Goal: Information Seeking & Learning: Learn about a topic

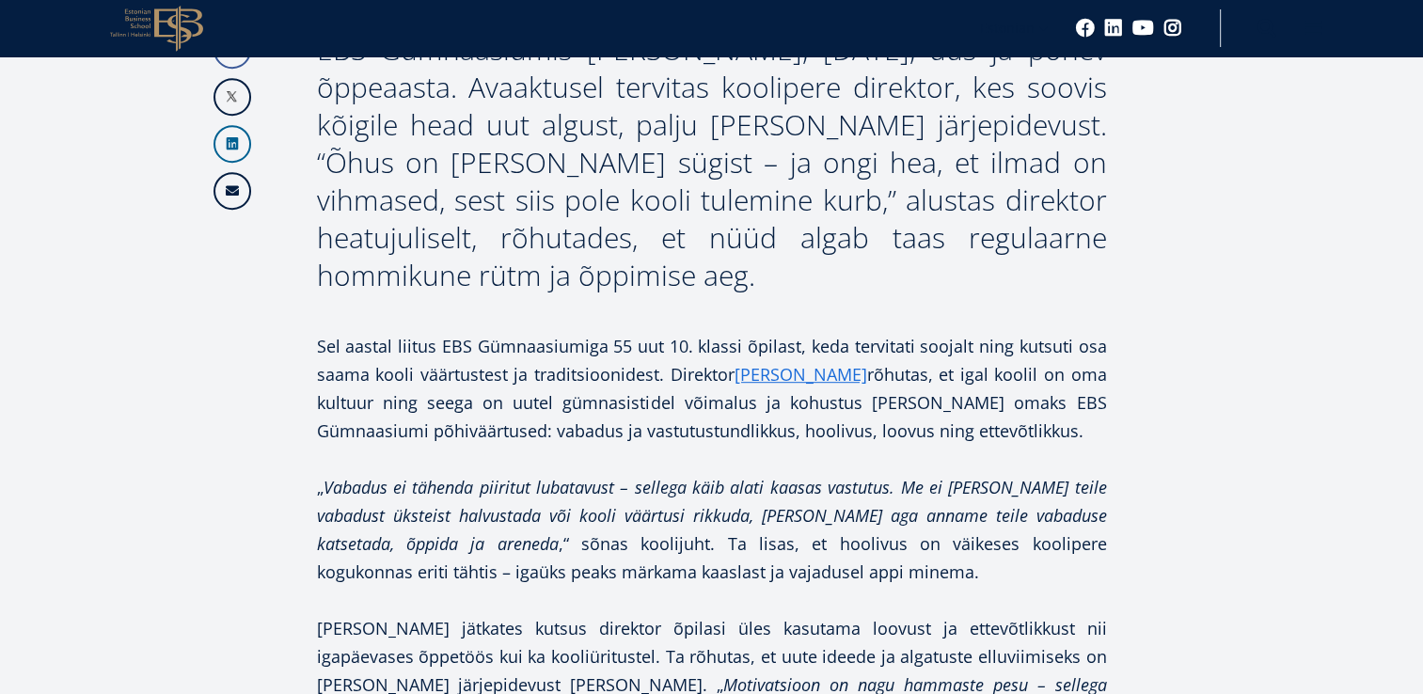
drag, startPoint x: 0, startPoint y: 0, endPoint x: 733, endPoint y: 468, distance: 870.2
click at [733, 468] on p at bounding box center [712, 459] width 790 height 28
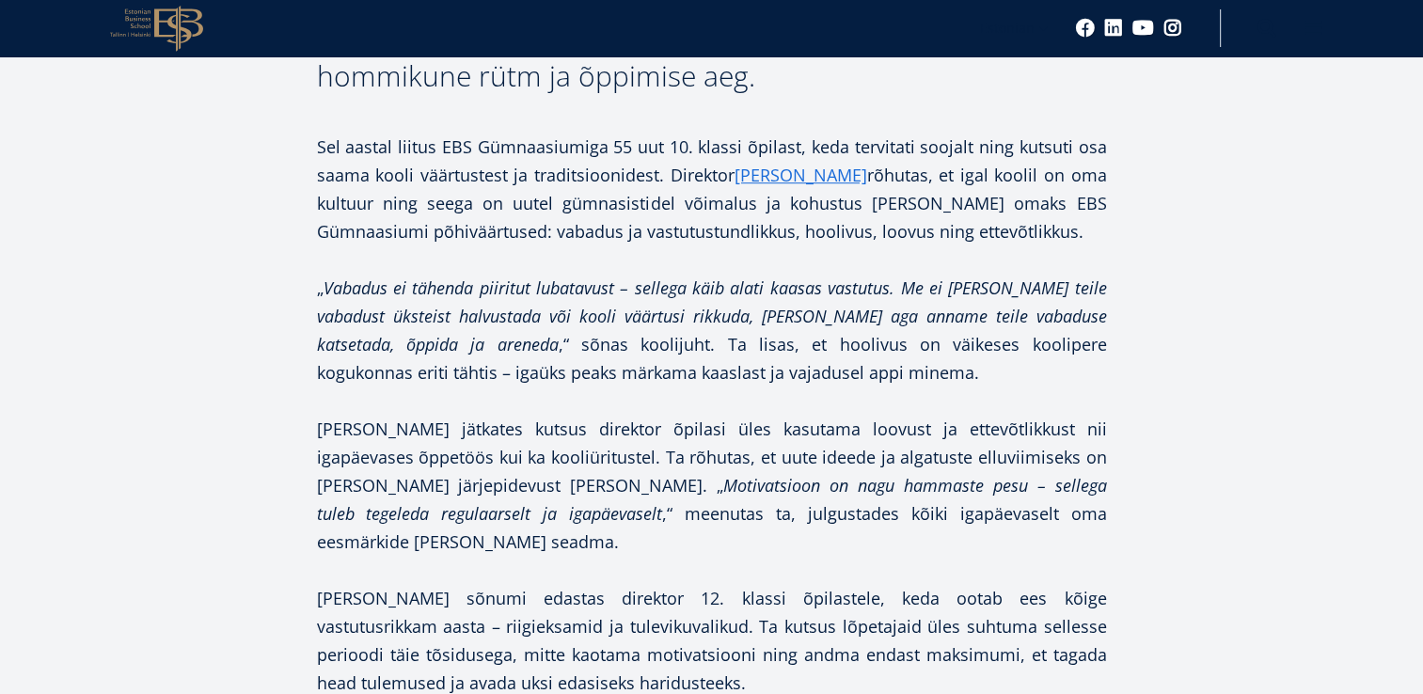
scroll to position [1189, 0]
click at [733, 468] on p "[PERSON_NAME] jätkates kutsus direktor õpilasi üles kasutama loovust ja ettevõt…" at bounding box center [712, 485] width 790 height 141
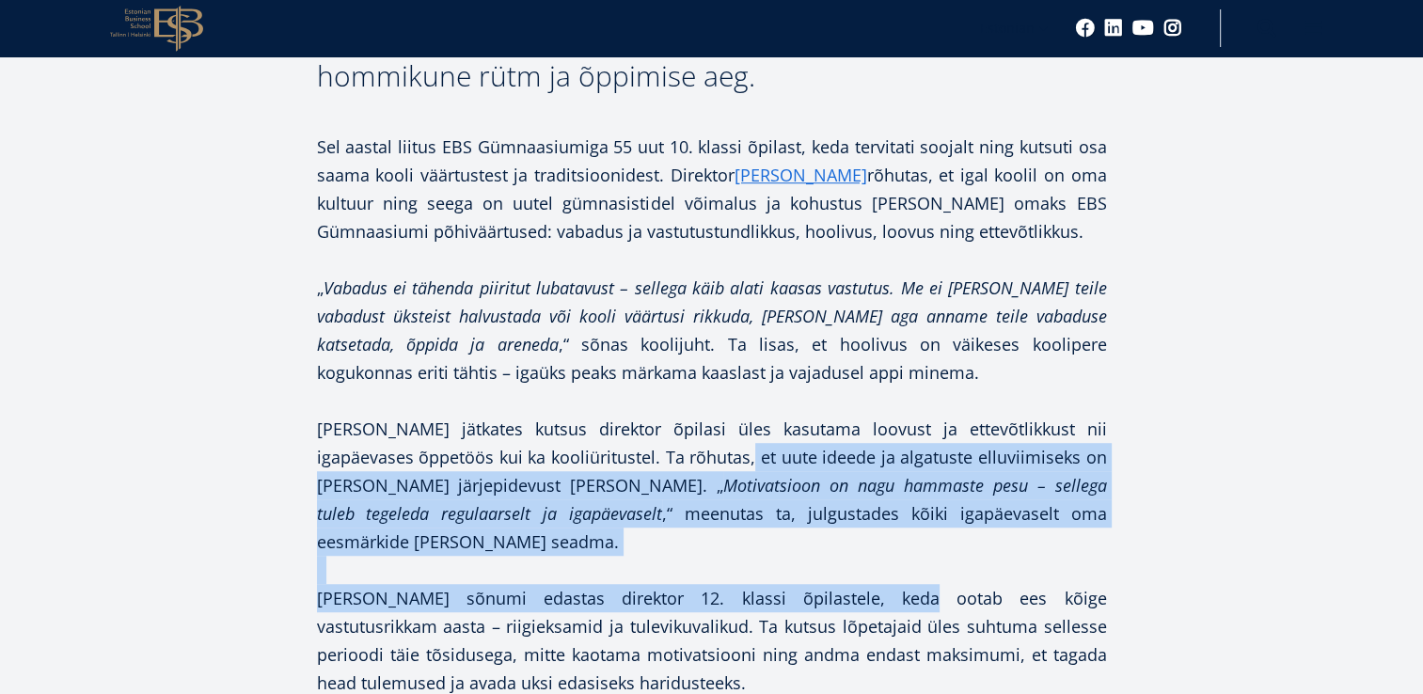
drag, startPoint x: 733, startPoint y: 468, endPoint x: 817, endPoint y: 581, distance: 140.5
click at [817, 584] on p "[PERSON_NAME] sõnumi edastas direktor 12. klassi õpilastele, keda ootab ees kõi…" at bounding box center [712, 640] width 790 height 113
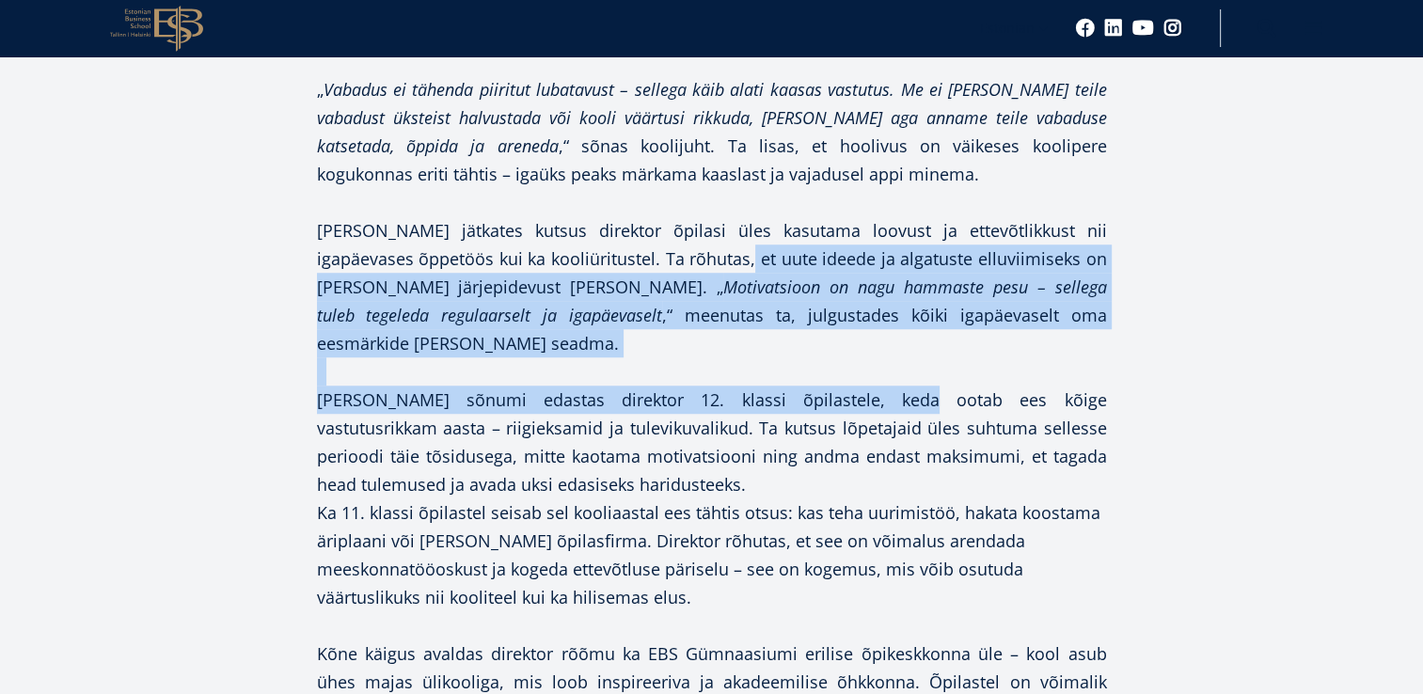
scroll to position [1388, 0]
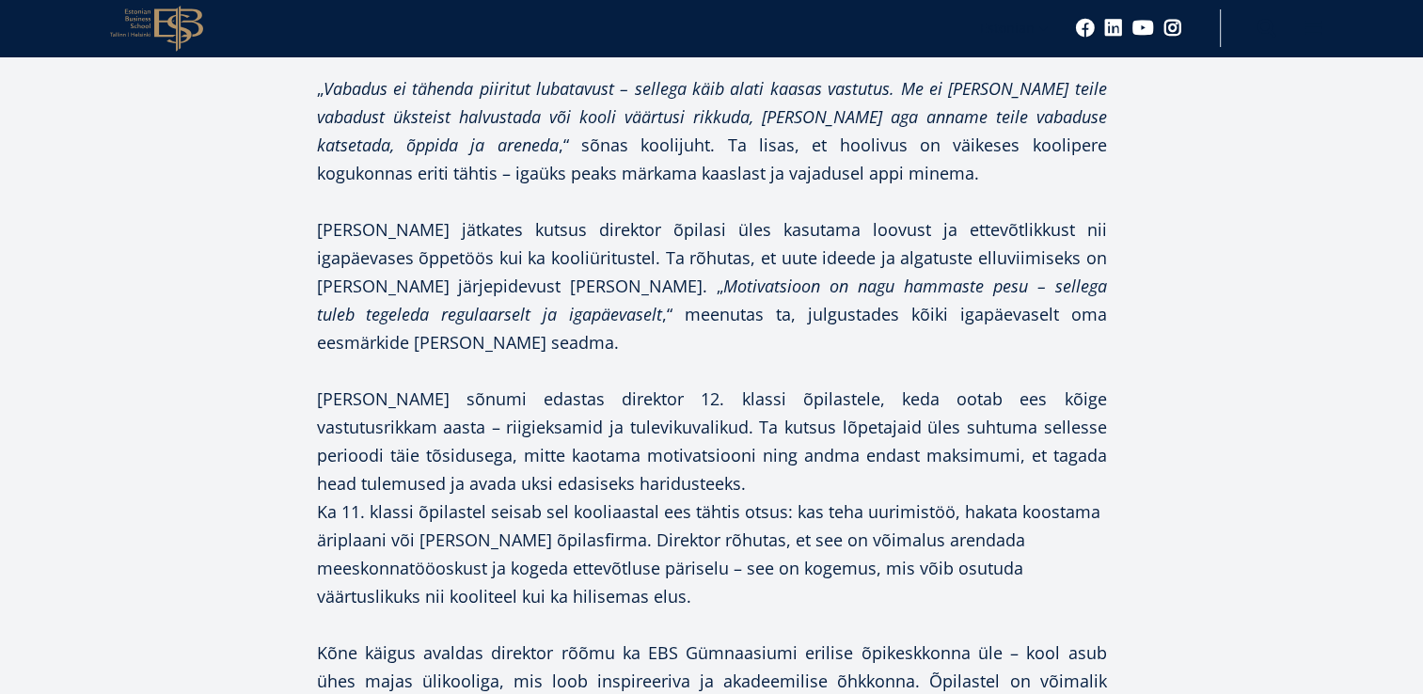
click at [817, 581] on p "Ka 11. klassi õpilastel seisab sel kooliaastal ees tähtis otsus: kas teha uurim…" at bounding box center [712, 567] width 790 height 141
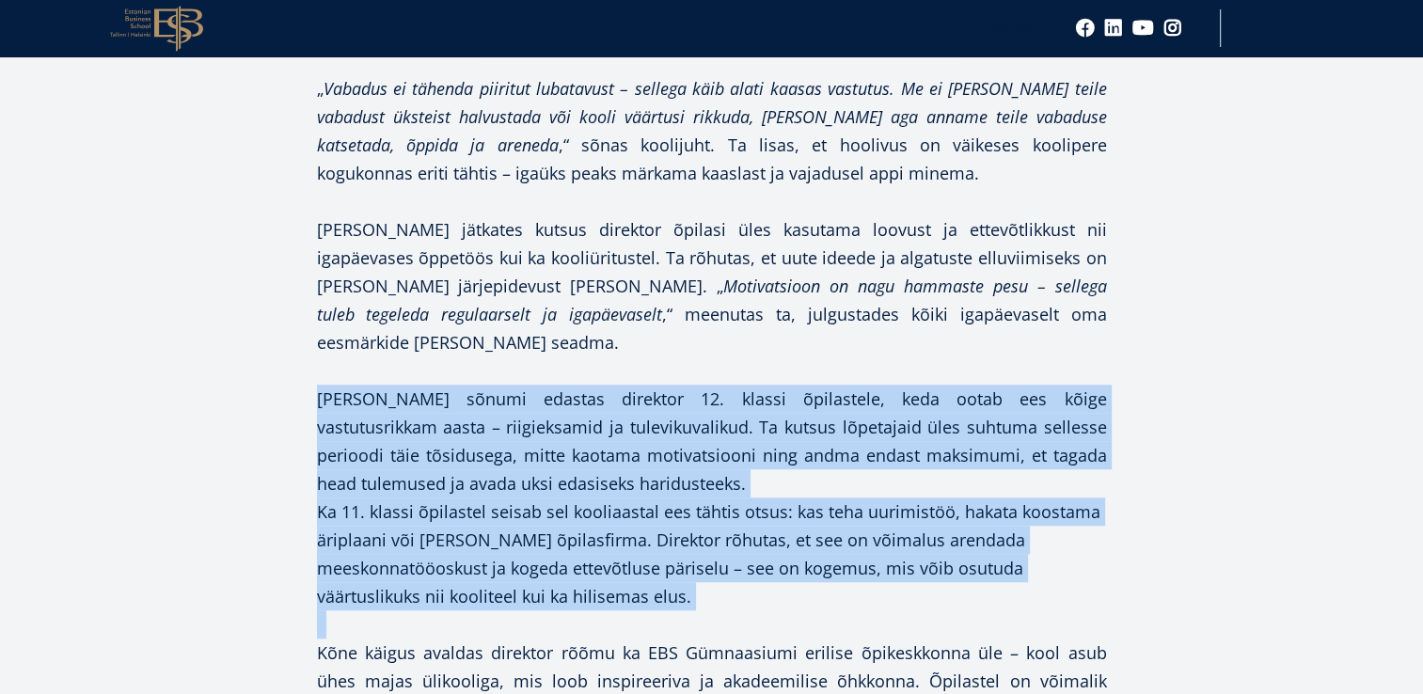
drag, startPoint x: 817, startPoint y: 581, endPoint x: 831, endPoint y: 423, distance: 158.6
click at [831, 423] on div "Sel aastal liitus EBS Gümnaasiumiga 55 uut 10. klassi õpilast, keda tervitati s…" at bounding box center [712, 596] width 790 height 1326
click at [831, 423] on p "[PERSON_NAME] sõnumi edastas direktor 12. klassi õpilastele, keda ootab ees kõi…" at bounding box center [712, 441] width 790 height 113
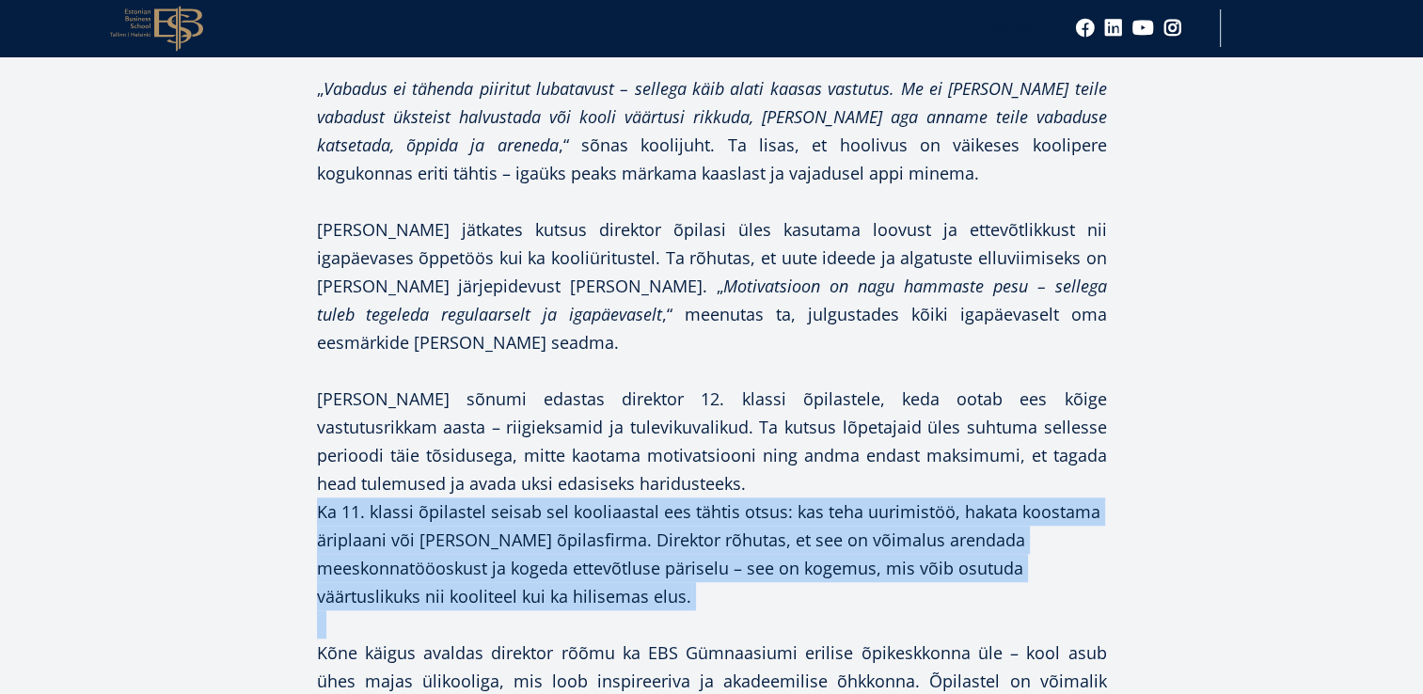
drag, startPoint x: 831, startPoint y: 423, endPoint x: 861, endPoint y: 522, distance: 103.2
click at [861, 522] on div "Sel aastal liitus EBS Gümnaasiumiga 55 uut 10. klassi õpilast, keda tervitati s…" at bounding box center [712, 596] width 790 height 1326
click at [861, 522] on p "Ka 11. klassi õpilastel seisab sel kooliaastal ees tähtis otsus: kas teha uurim…" at bounding box center [712, 567] width 790 height 141
click at [784, 568] on p "Ka 11. klassi õpilastel seisab sel kooliaastal ees tähtis otsus: kas teha uurim…" at bounding box center [712, 567] width 790 height 141
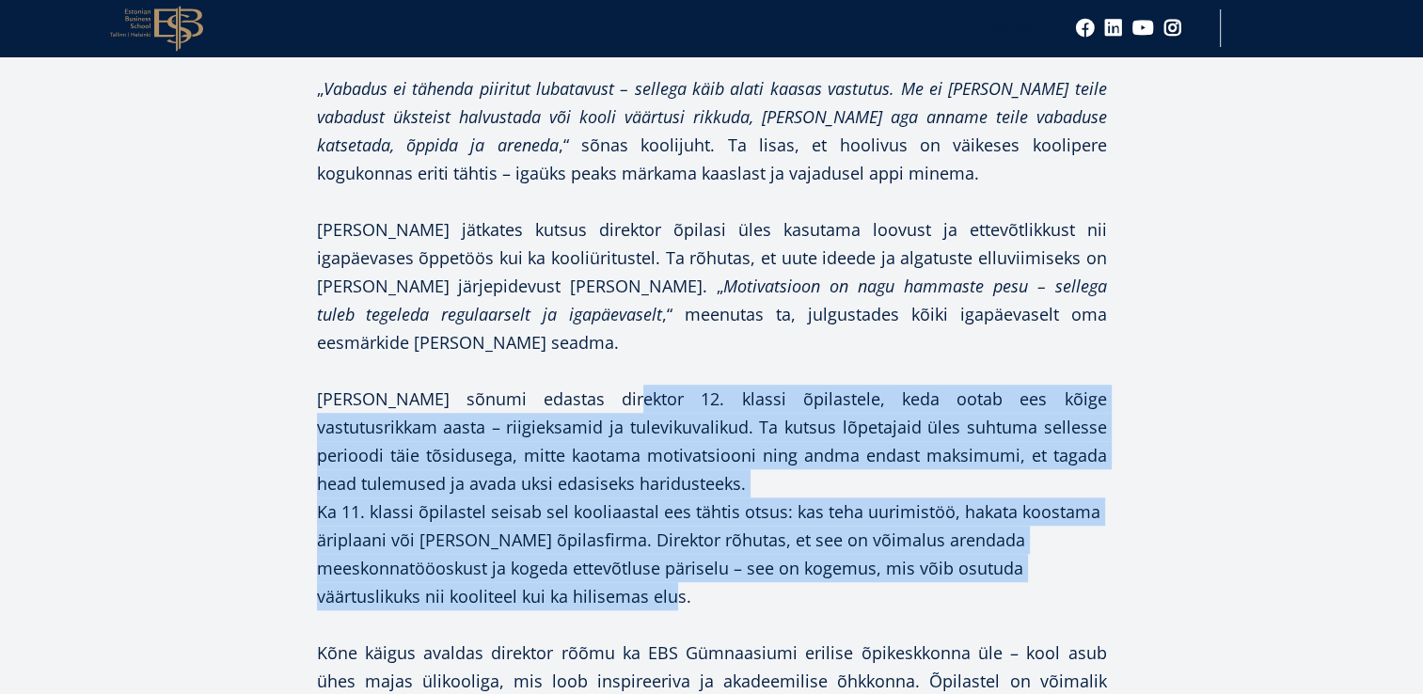
drag, startPoint x: 713, startPoint y: 569, endPoint x: 570, endPoint y: 380, distance: 237.0
click at [570, 380] on div "Sel aastal liitus EBS Gümnaasiumiga 55 uut 10. klassi õpilast, keda tervitati s…" at bounding box center [712, 596] width 790 height 1326
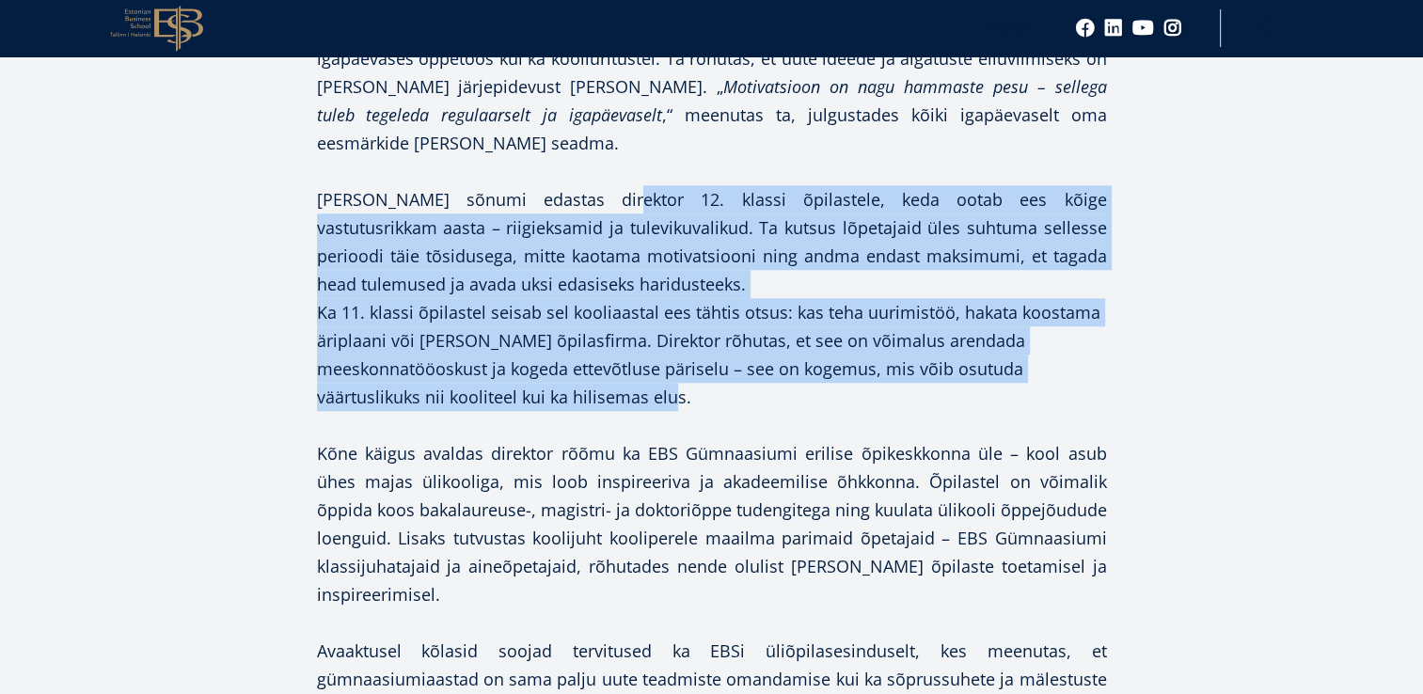
scroll to position [1594, 0]
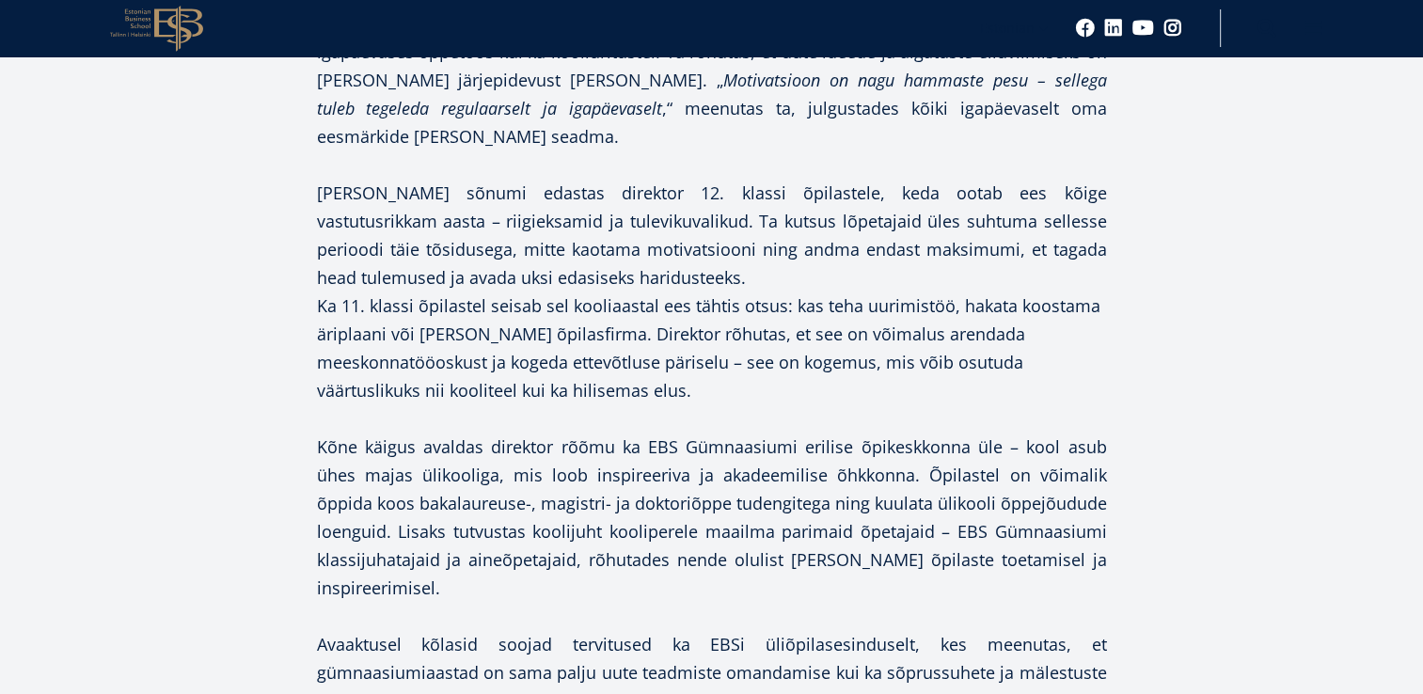
click at [570, 380] on p "Ka 11. klassi õpilastel seisab sel kooliaastal ees tähtis otsus: kas teha uurim…" at bounding box center [712, 362] width 790 height 141
click at [554, 446] on p "Kõne käigus avaldas direktor rõõmu ka EBS Gümnaasiumi erilise õpikeskkonna üle …" at bounding box center [712, 517] width 790 height 169
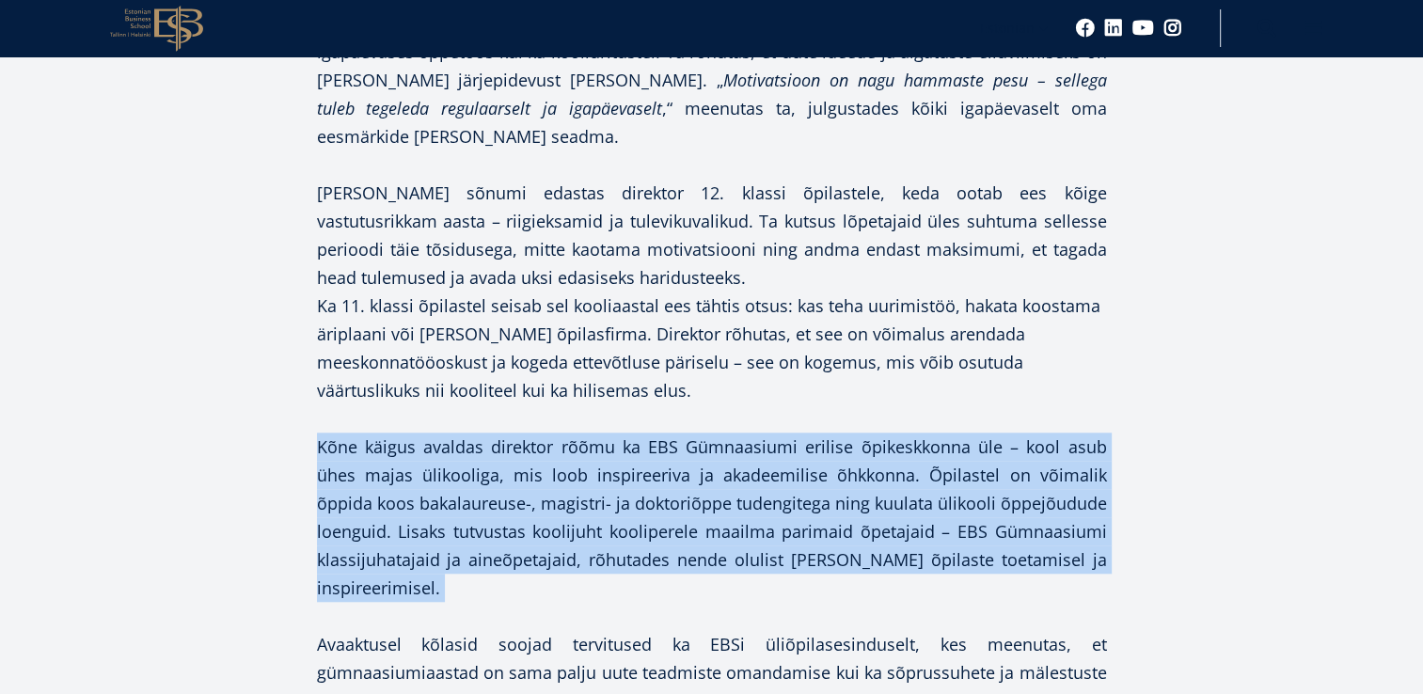
click at [554, 446] on p "Kõne käigus avaldas direktor rõõmu ka EBS Gümnaasiumi erilise õpikeskkonna üle …" at bounding box center [712, 517] width 790 height 169
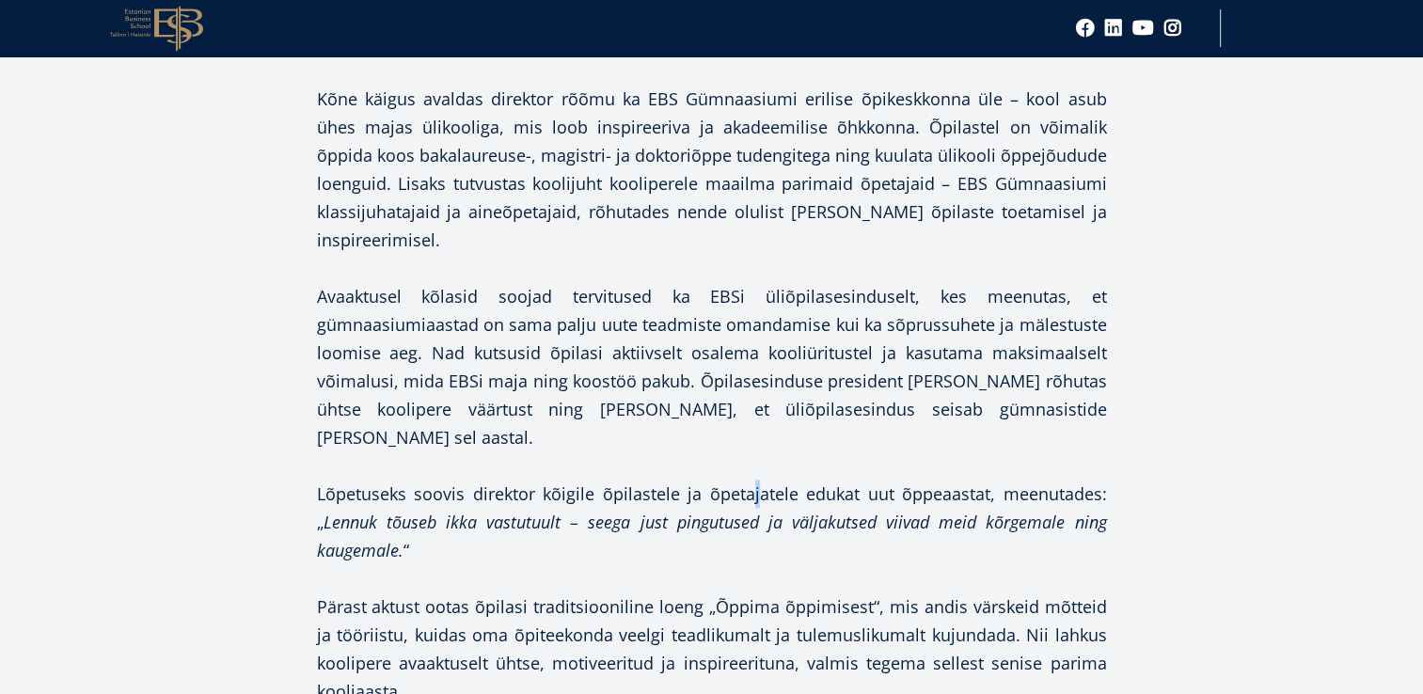
drag, startPoint x: 554, startPoint y: 446, endPoint x: 755, endPoint y: 401, distance: 206.2
click at [755, 480] on p "Lõpetuseks soovis direktor kõigile õpilastele ja õpetajatele edukat uut õppeaas…" at bounding box center [712, 522] width 790 height 85
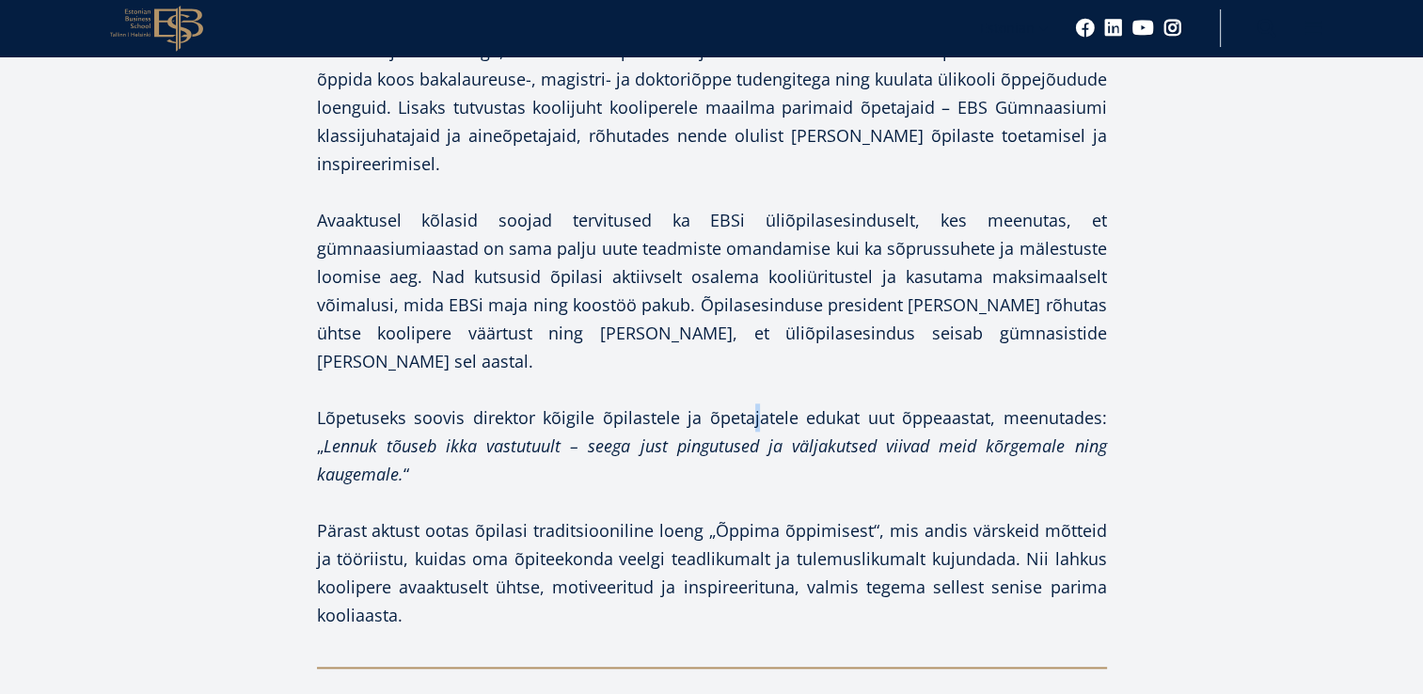
scroll to position [2050, 0]
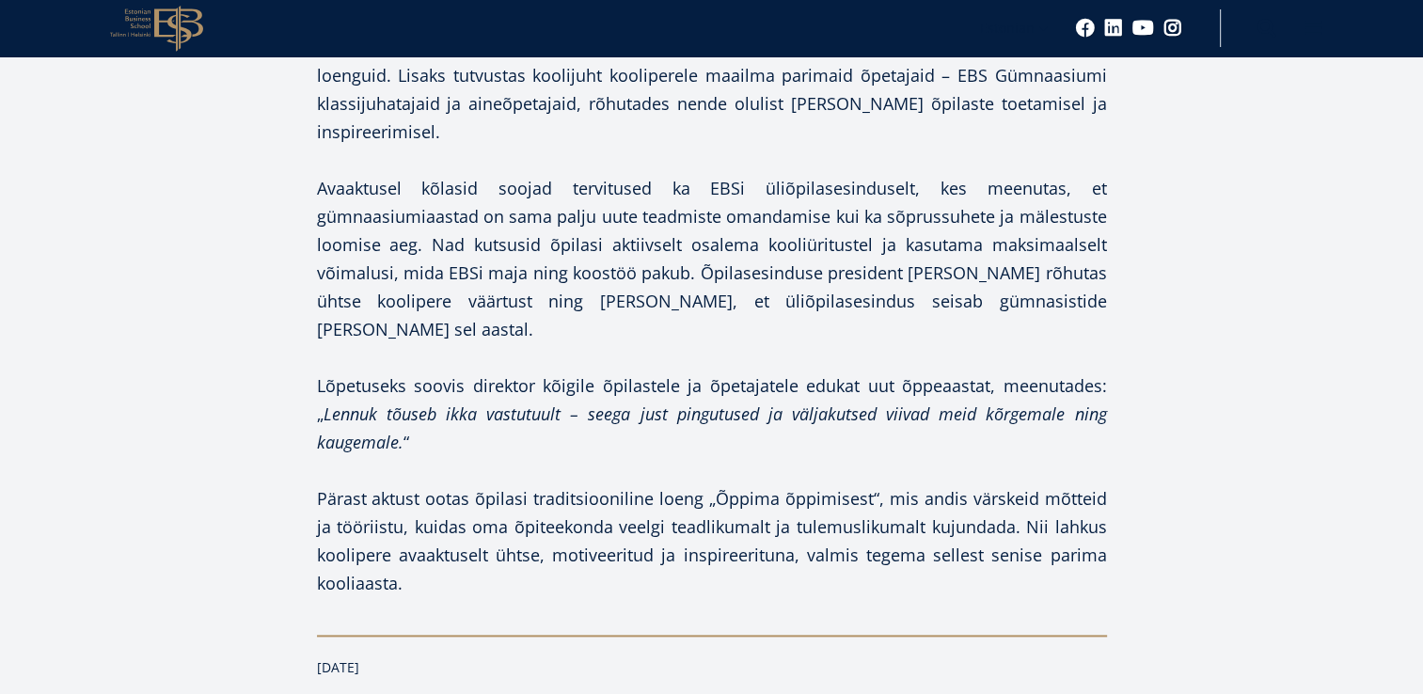
click at [999, 491] on p "Pärast aktust ootas õpilasi traditsiooniline loeng „Õppima õppimisest“, mis and…" at bounding box center [712, 540] width 790 height 113
